Goal: Task Accomplishment & Management: Manage account settings

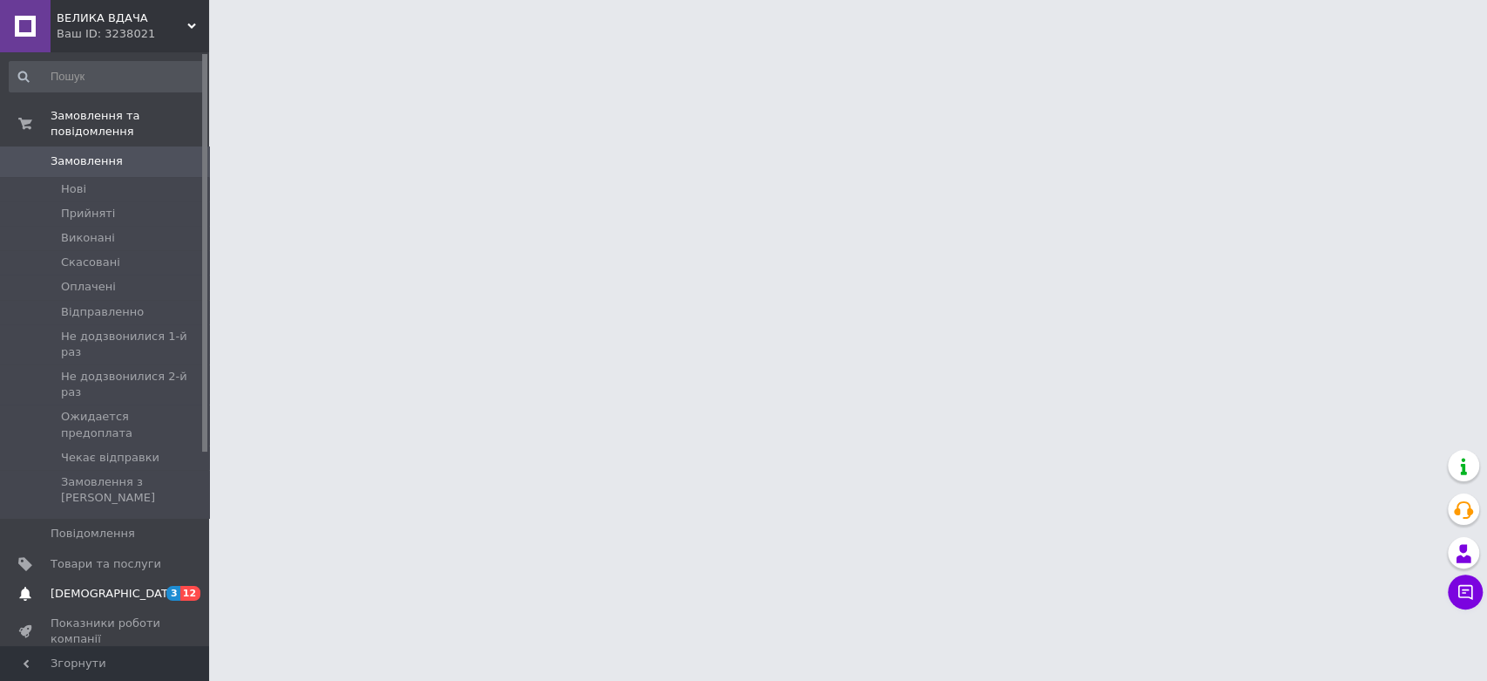
click at [84, 586] on span "[DEMOGRAPHIC_DATA]" at bounding box center [115, 594] width 129 height 16
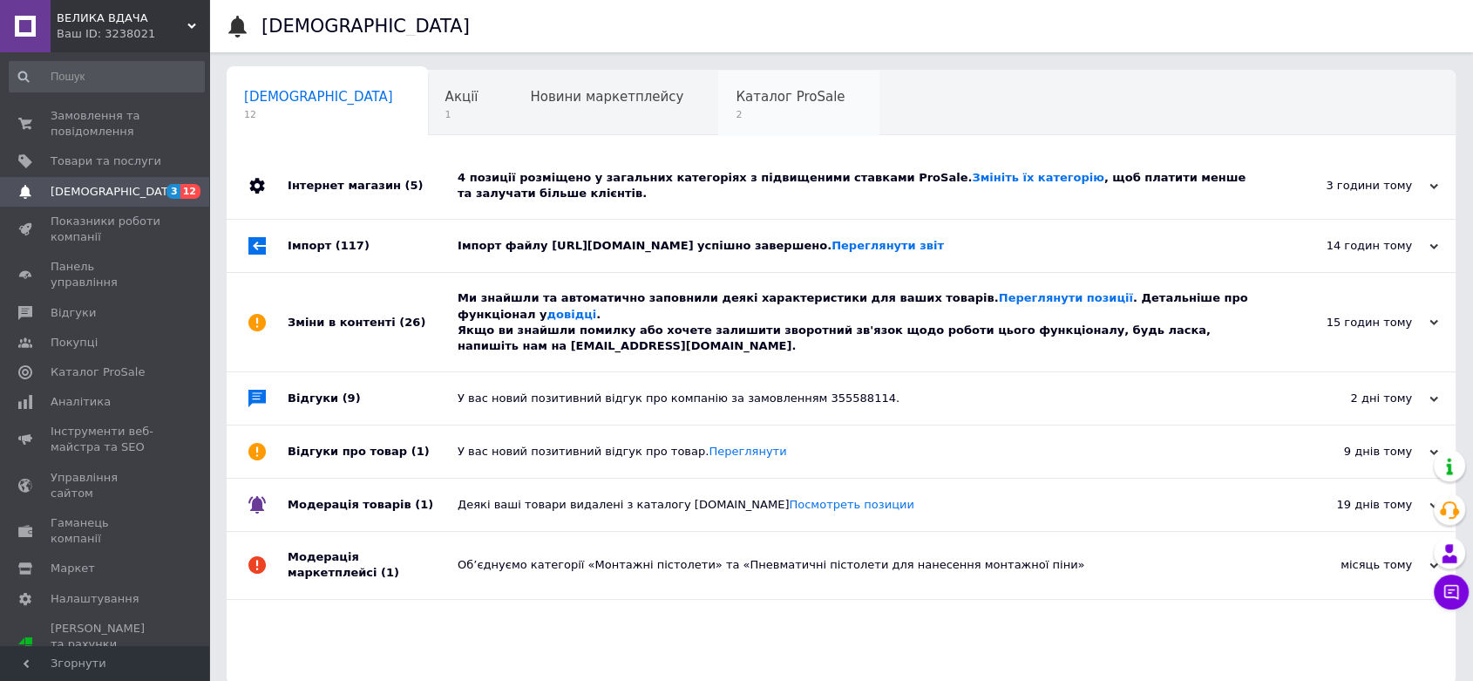
click at [735, 109] on span "2" at bounding box center [789, 114] width 109 height 13
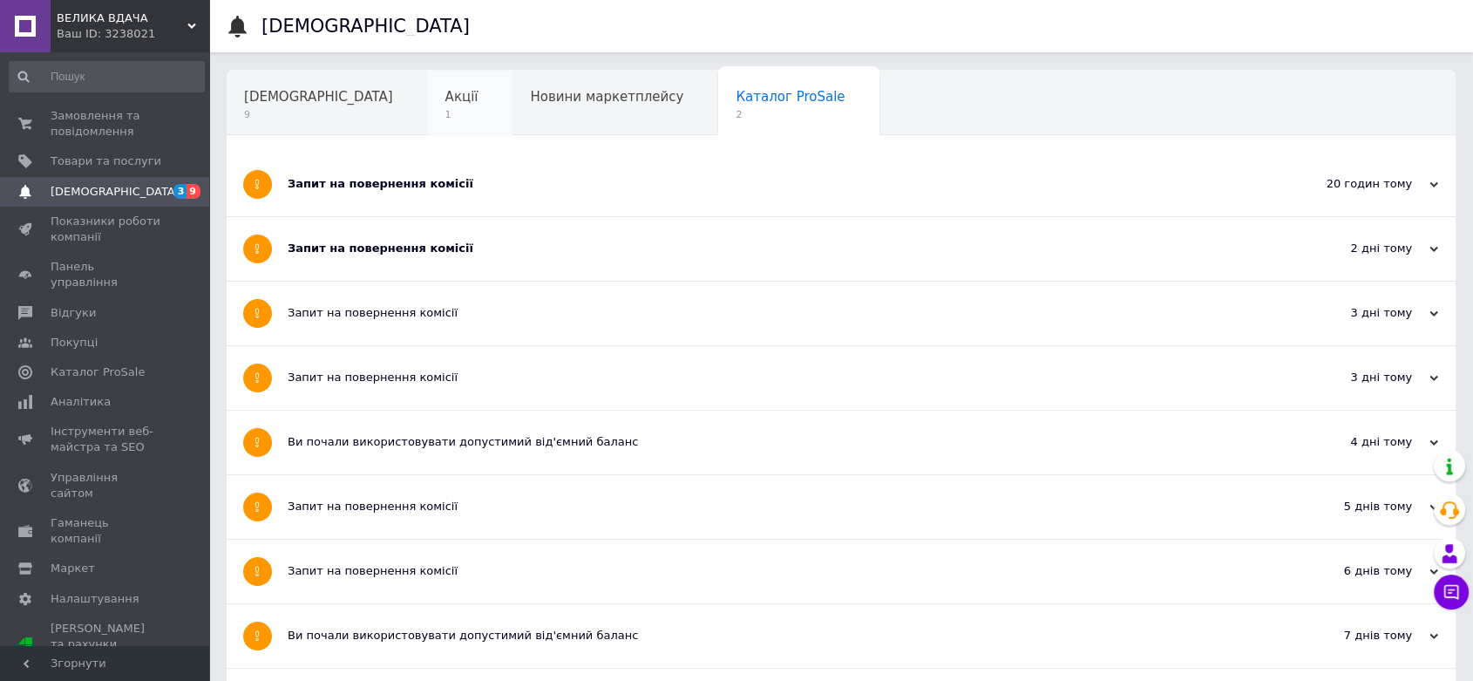
click at [428, 110] on div "Акції 1" at bounding box center [470, 104] width 85 height 66
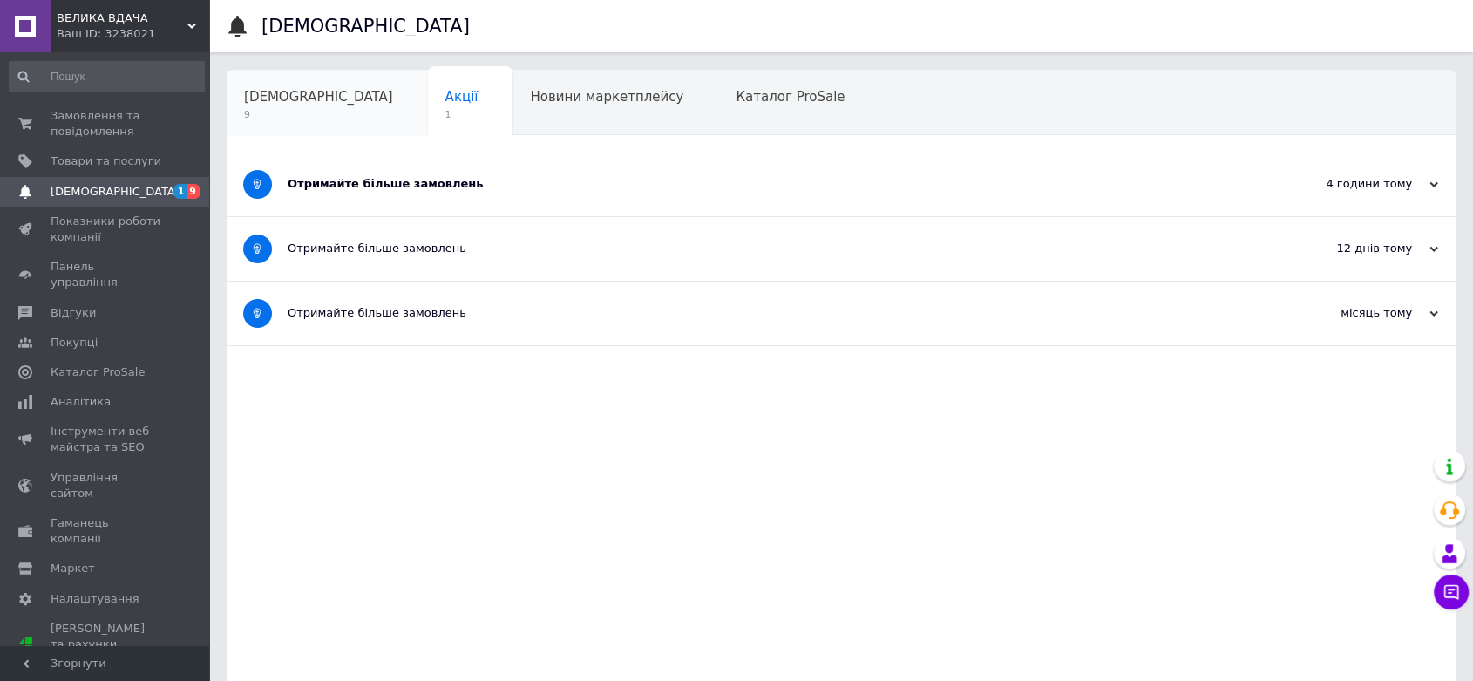
click at [279, 111] on span "9" at bounding box center [318, 114] width 149 height 13
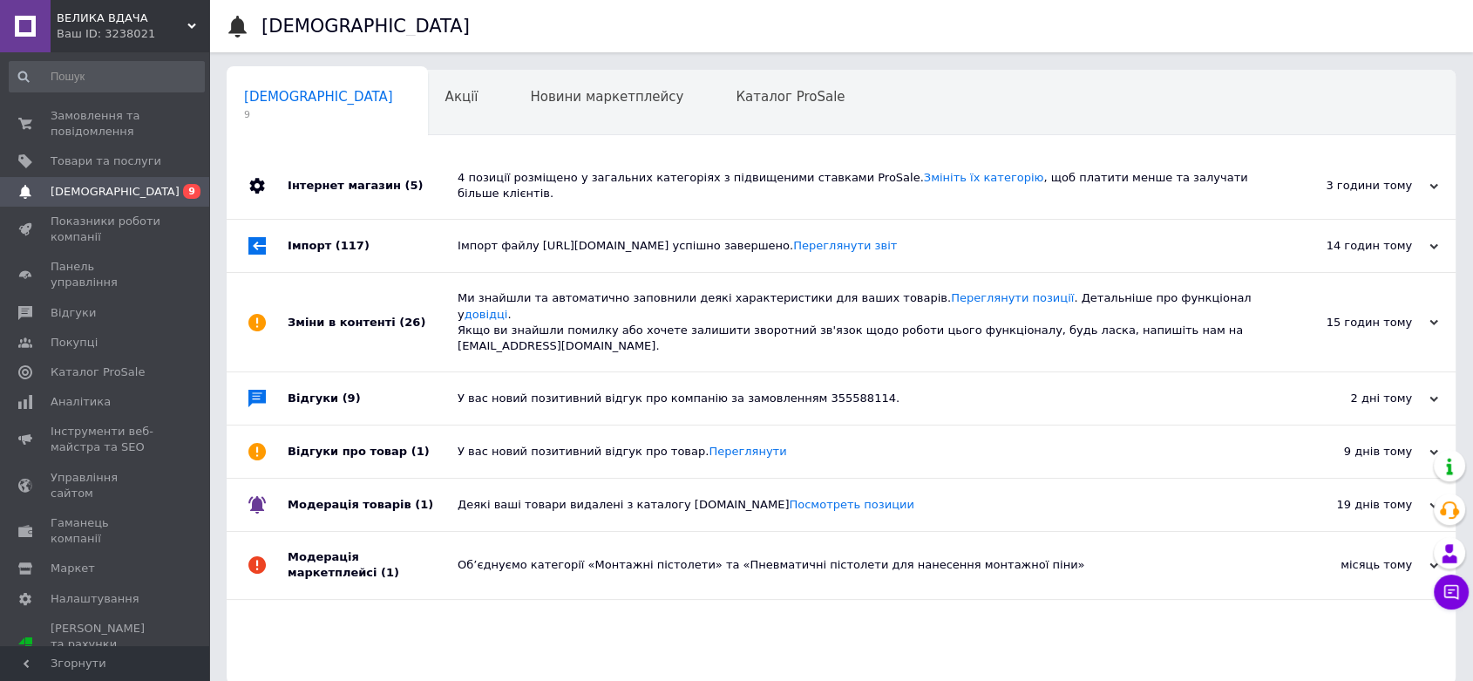
click at [536, 176] on div "4 позиції розміщено у загальних категоріях з підвищеними ставками ProSale. Змін…" at bounding box center [860, 185] width 806 height 31
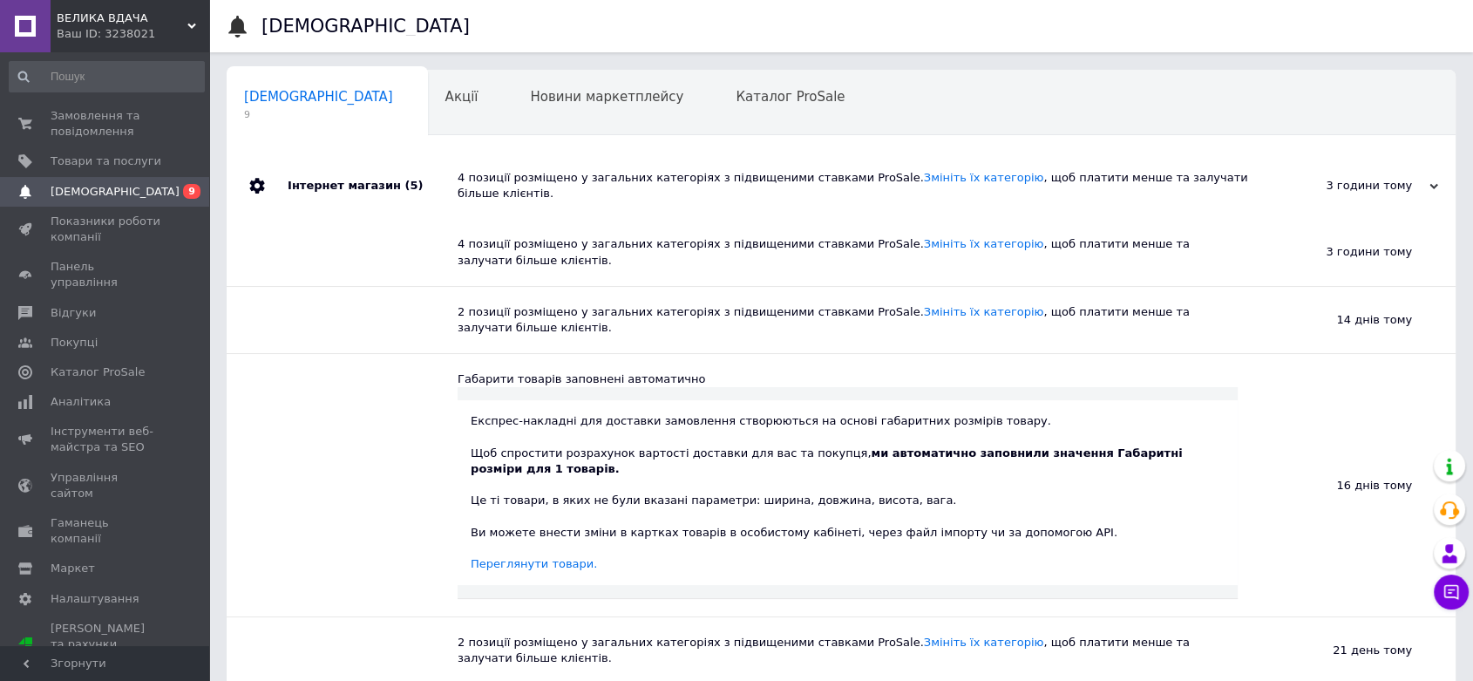
click at [536, 176] on div "4 позиції розміщено у загальних категоріях з підвищеними ставками ProSale. Змін…" at bounding box center [860, 185] width 806 height 31
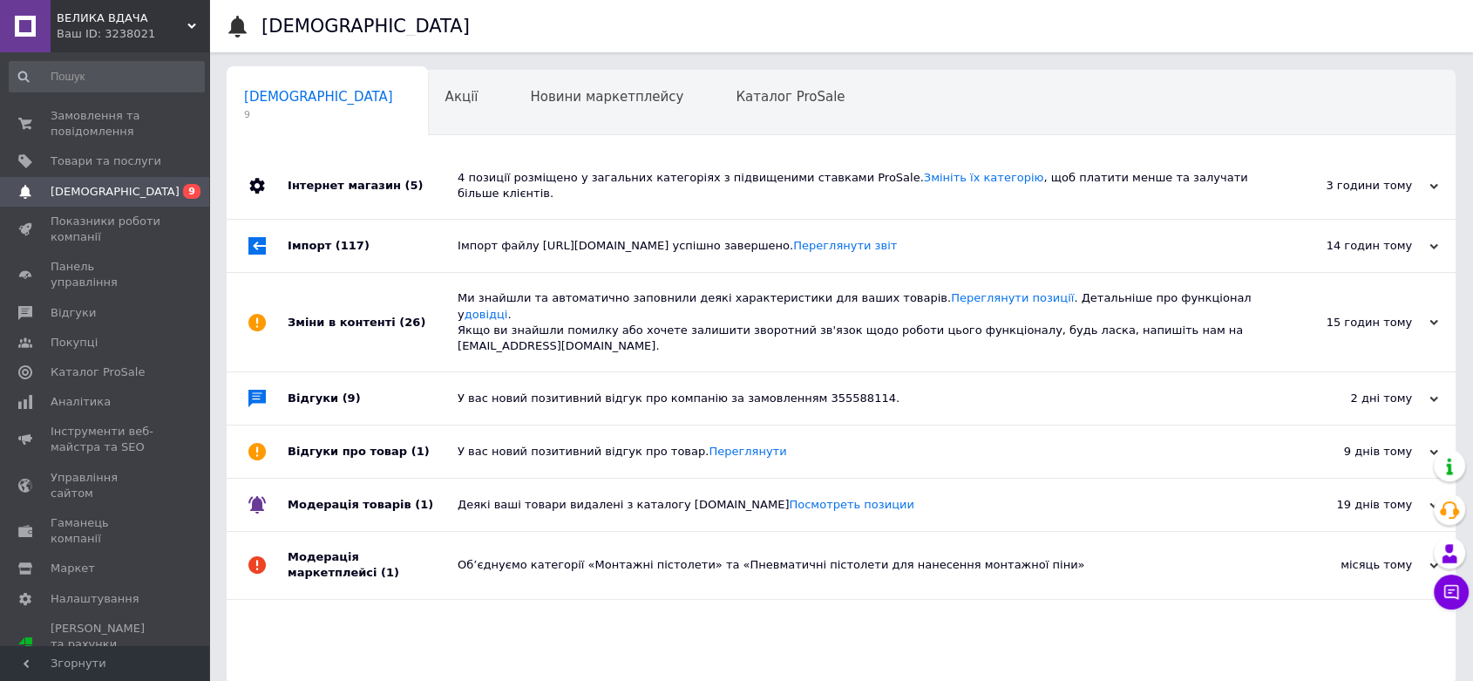
click at [526, 254] on div "Імпорт файлу [URL][DOMAIN_NAME] успішно завершено. Переглянути звіт" at bounding box center [860, 246] width 806 height 16
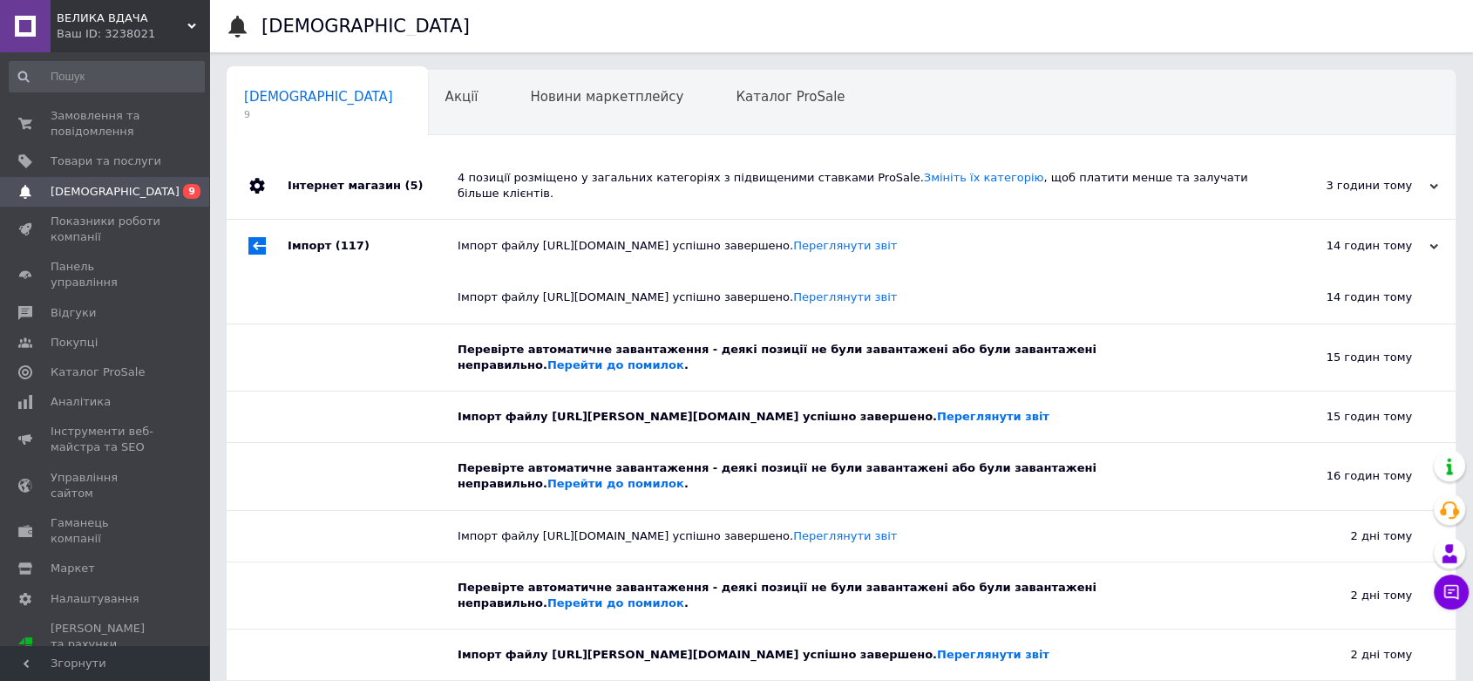
click at [525, 254] on div "Імпорт файлу [URL][DOMAIN_NAME] успішно завершено. Переглянути звіт" at bounding box center [860, 246] width 806 height 16
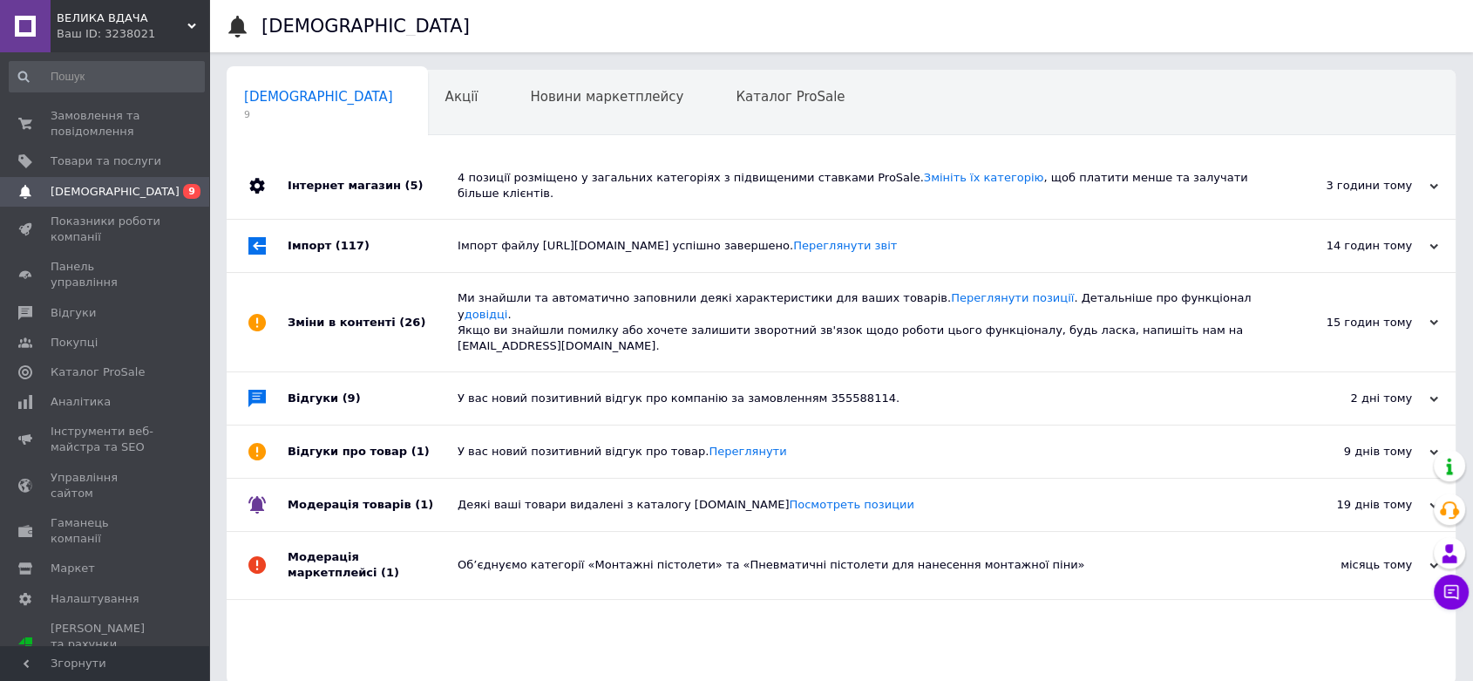
click at [504, 316] on div "Ми знайшли та автоматично заповнили деякі характеристики для ваших товарів. Пер…" at bounding box center [860, 322] width 806 height 64
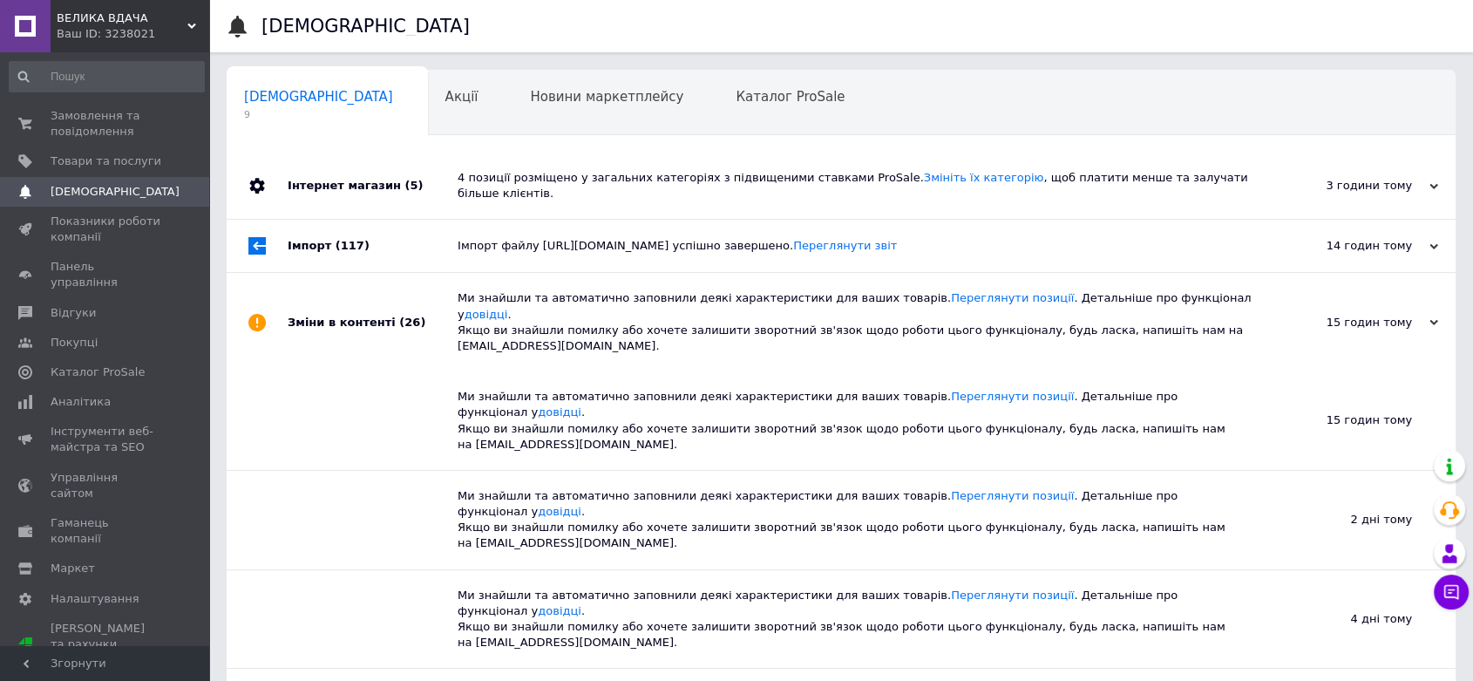
click at [499, 322] on div "Ми знайшли та автоматично заповнили деякі характеристики для ваших товарів. Пер…" at bounding box center [860, 322] width 806 height 64
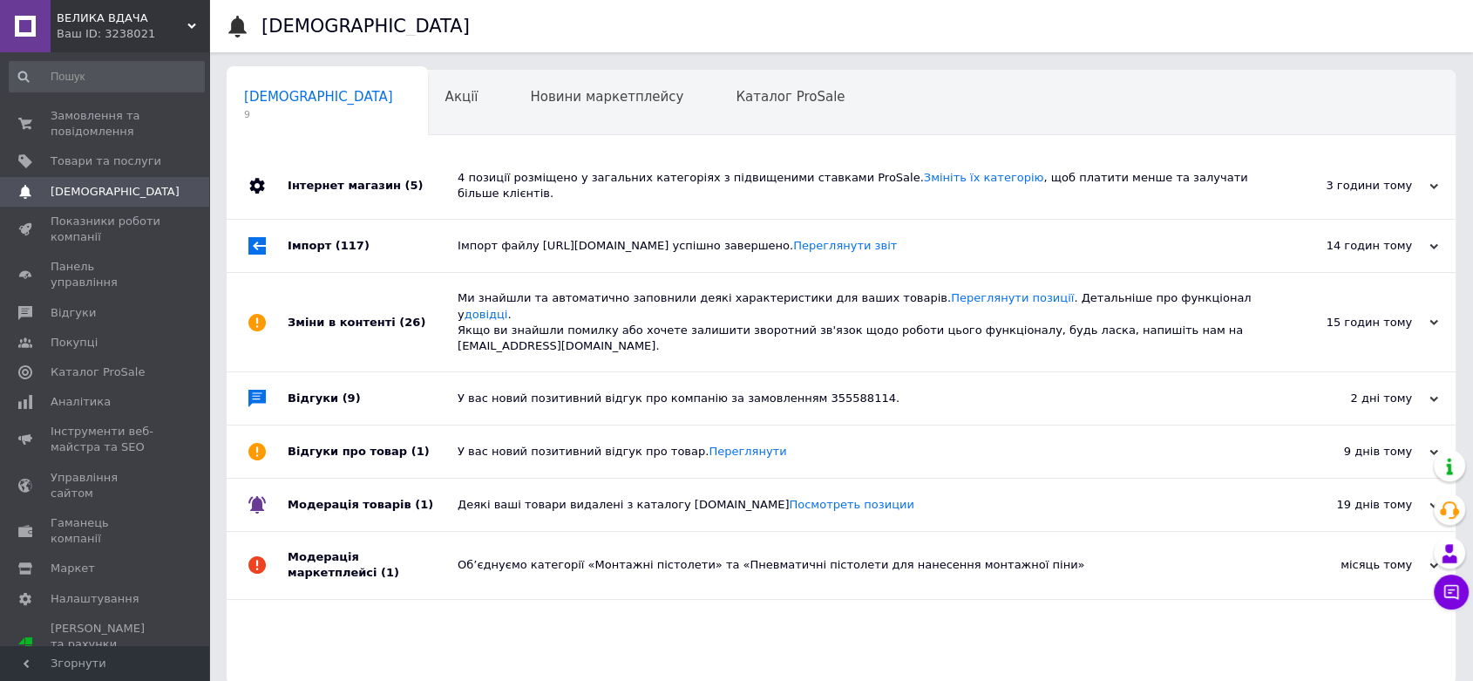
click at [512, 444] on div "У вас новий позитивний відгук про товар. [GEOGRAPHIC_DATA]" at bounding box center [860, 452] width 806 height 16
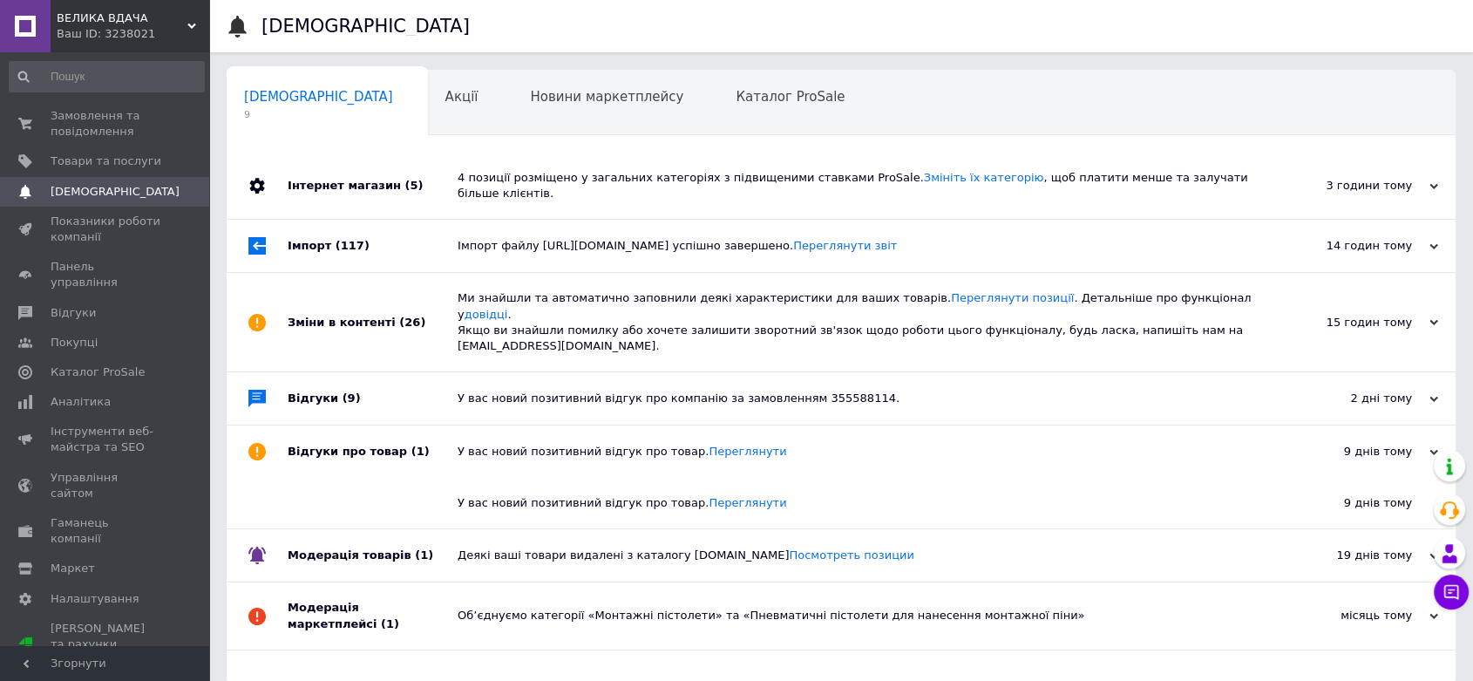
click at [512, 444] on div "У вас новий позитивний відгук про товар. [GEOGRAPHIC_DATA]" at bounding box center [860, 452] width 806 height 16
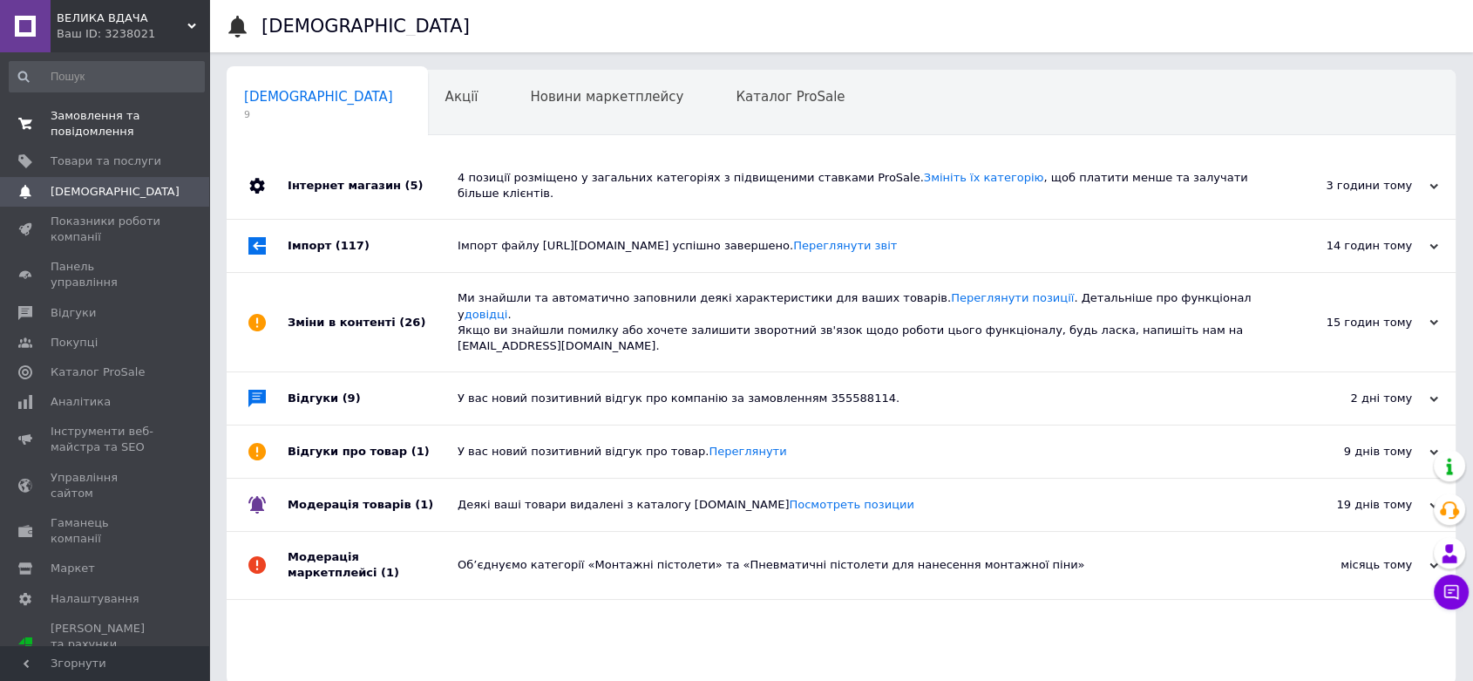
click at [87, 115] on span "Замовлення та повідомлення" at bounding box center [106, 123] width 111 height 31
